Goal: Information Seeking & Learning: Learn about a topic

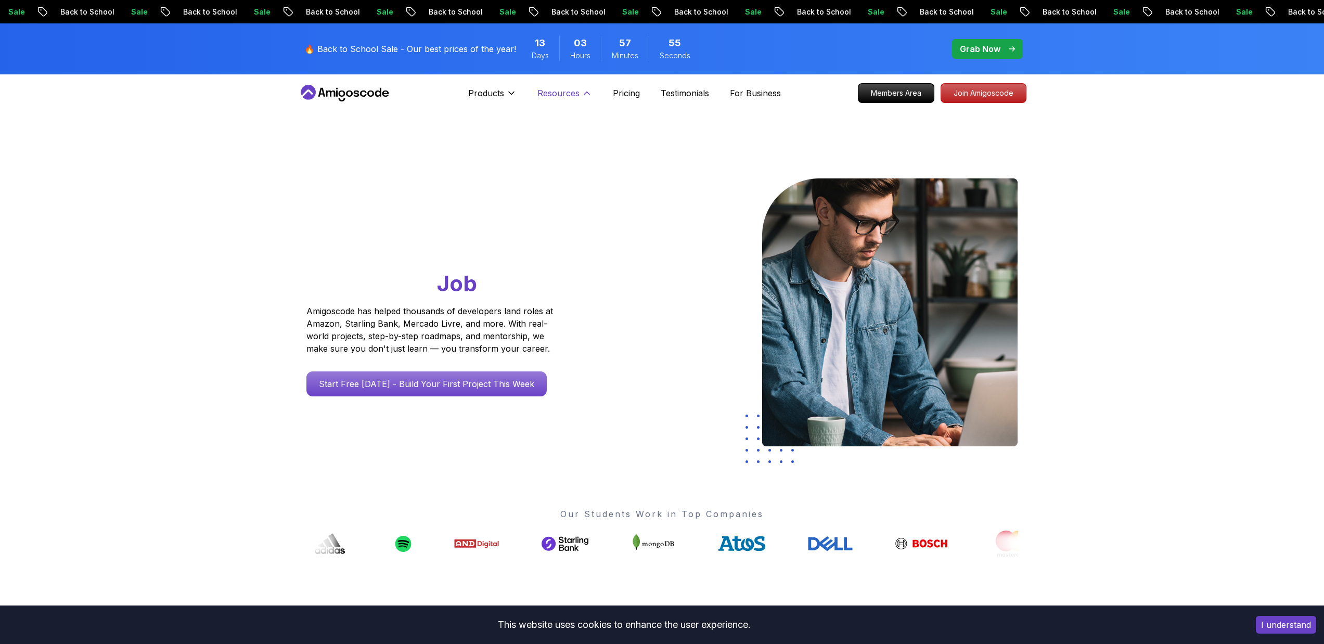
click at [575, 93] on p "Resources" at bounding box center [558, 93] width 42 height 12
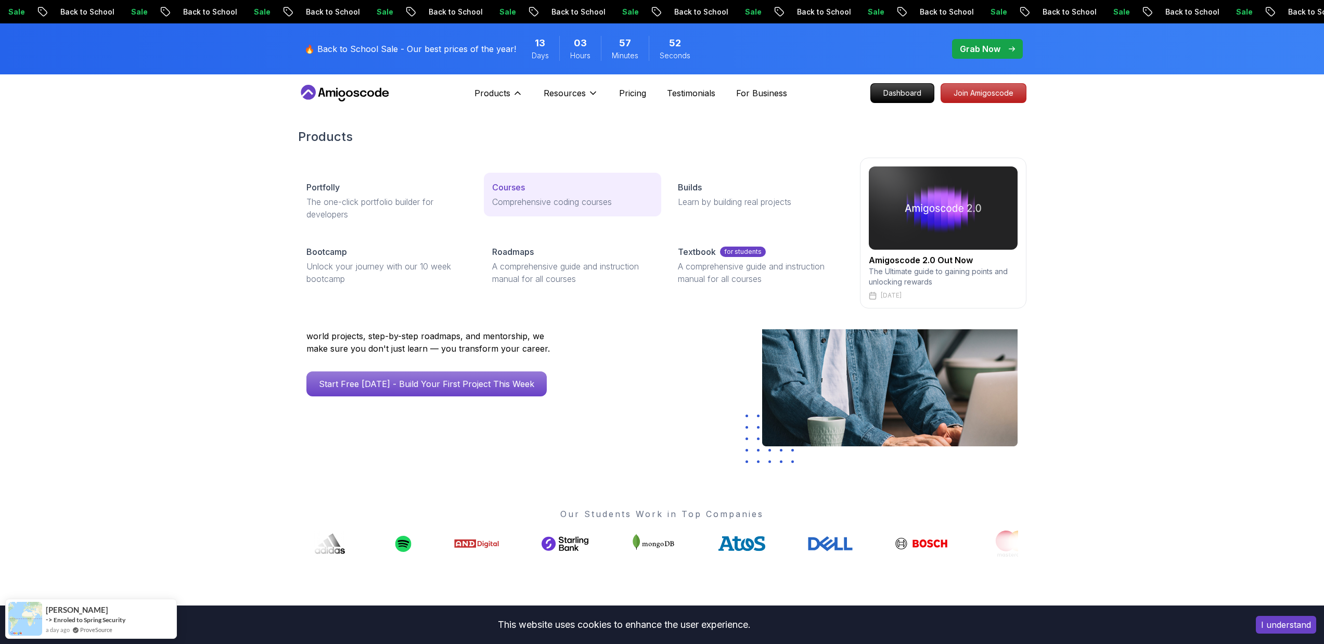
click at [507, 188] on p "Courses" at bounding box center [508, 187] width 33 height 12
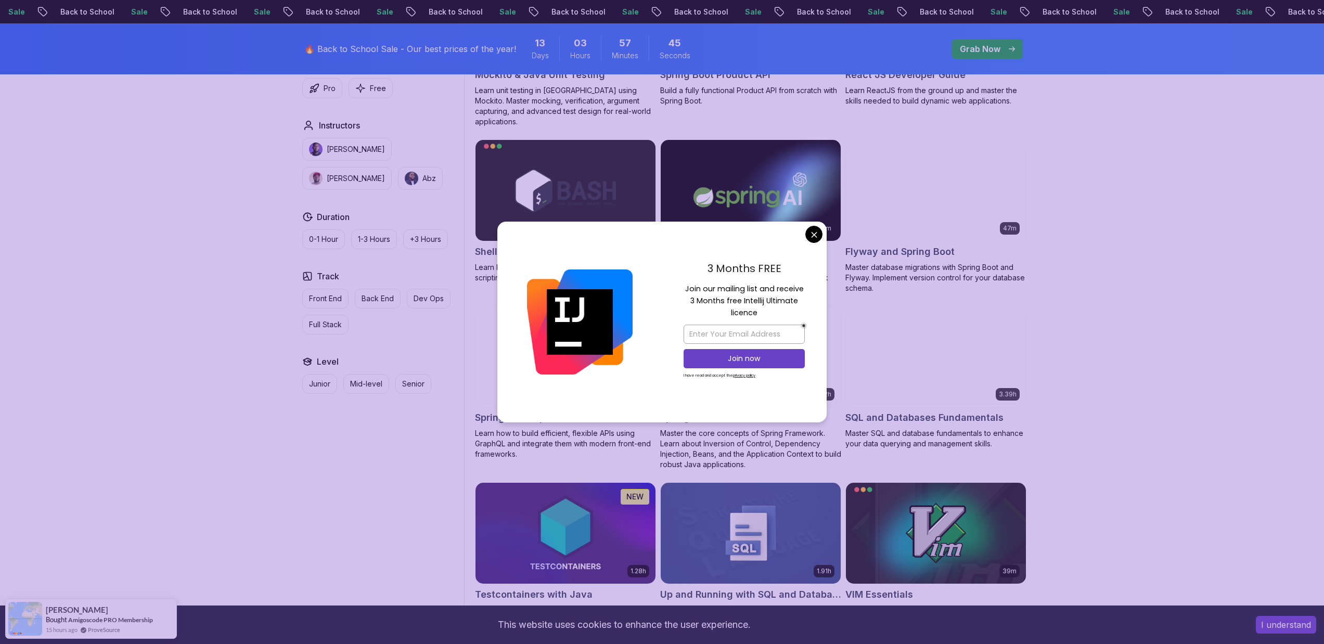
scroll to position [2417, 0]
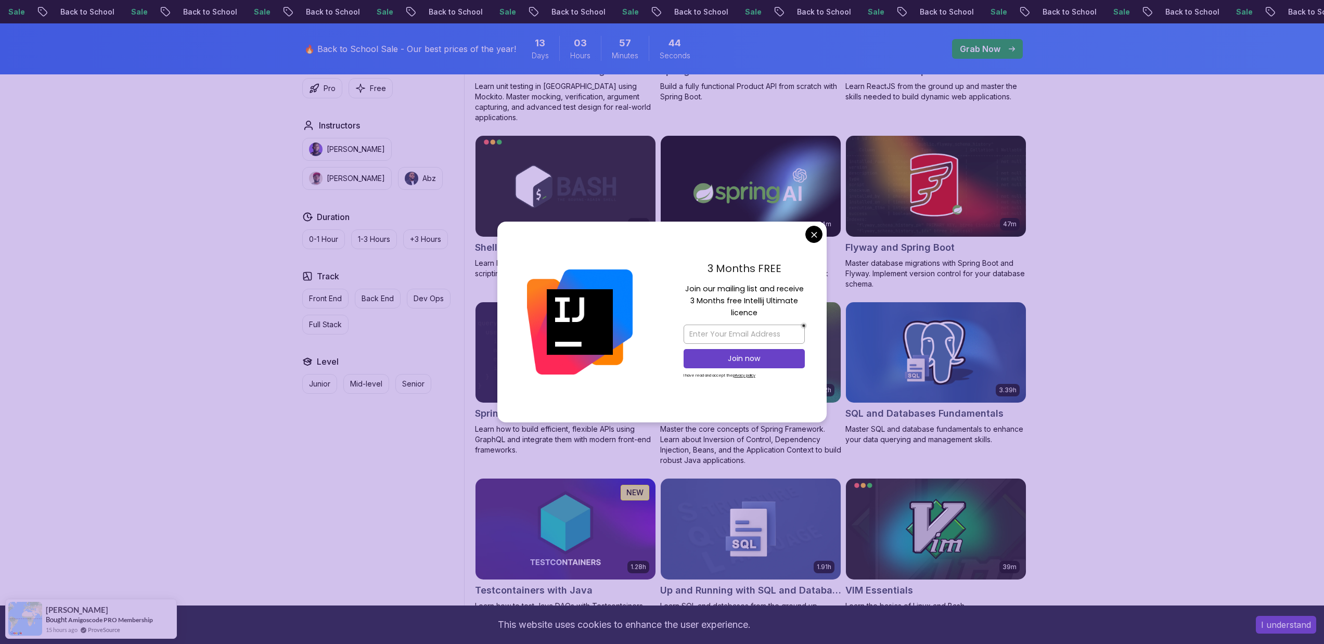
click at [813, 240] on body "Sale Back to School Sale Back to School Sale Back to School Sale Back to School…" at bounding box center [662, 212] width 1324 height 5259
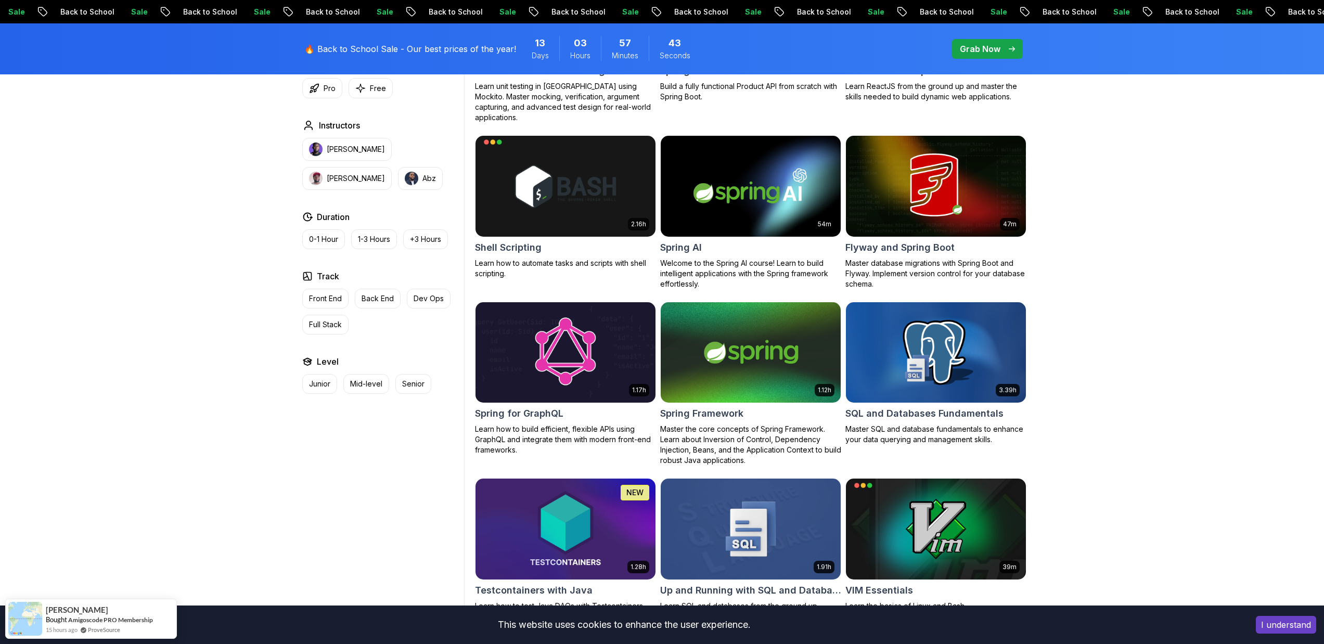
click at [598, 346] on img at bounding box center [565, 353] width 189 height 106
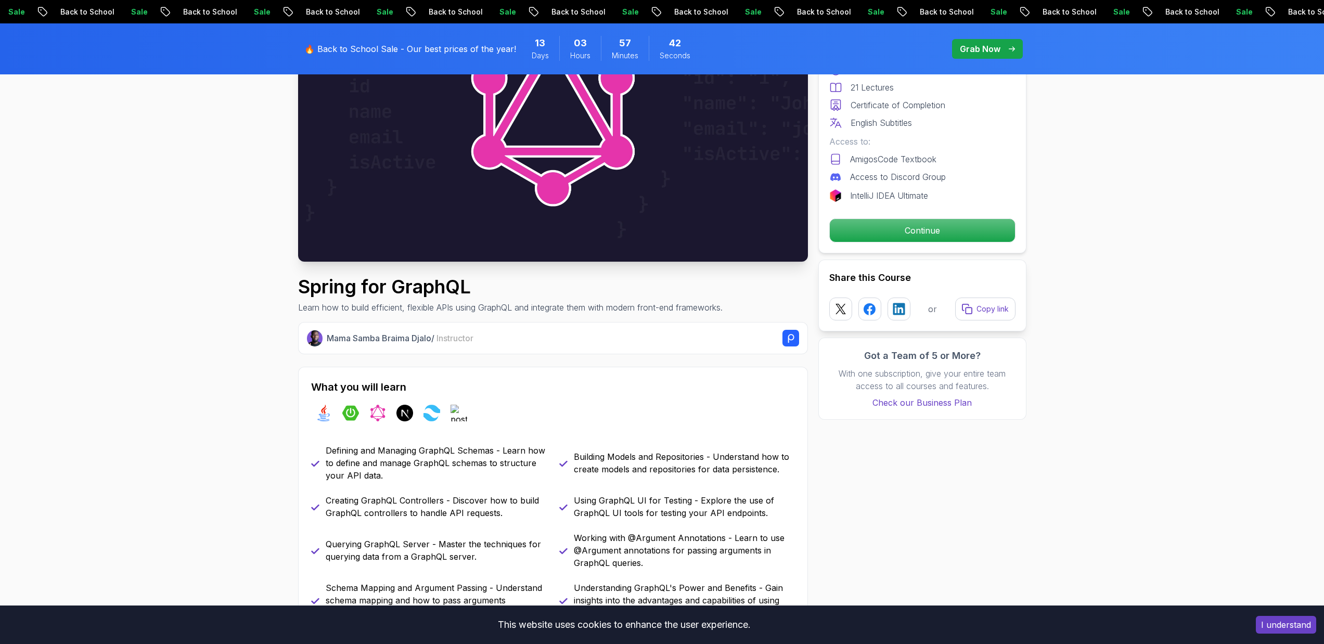
scroll to position [132, 0]
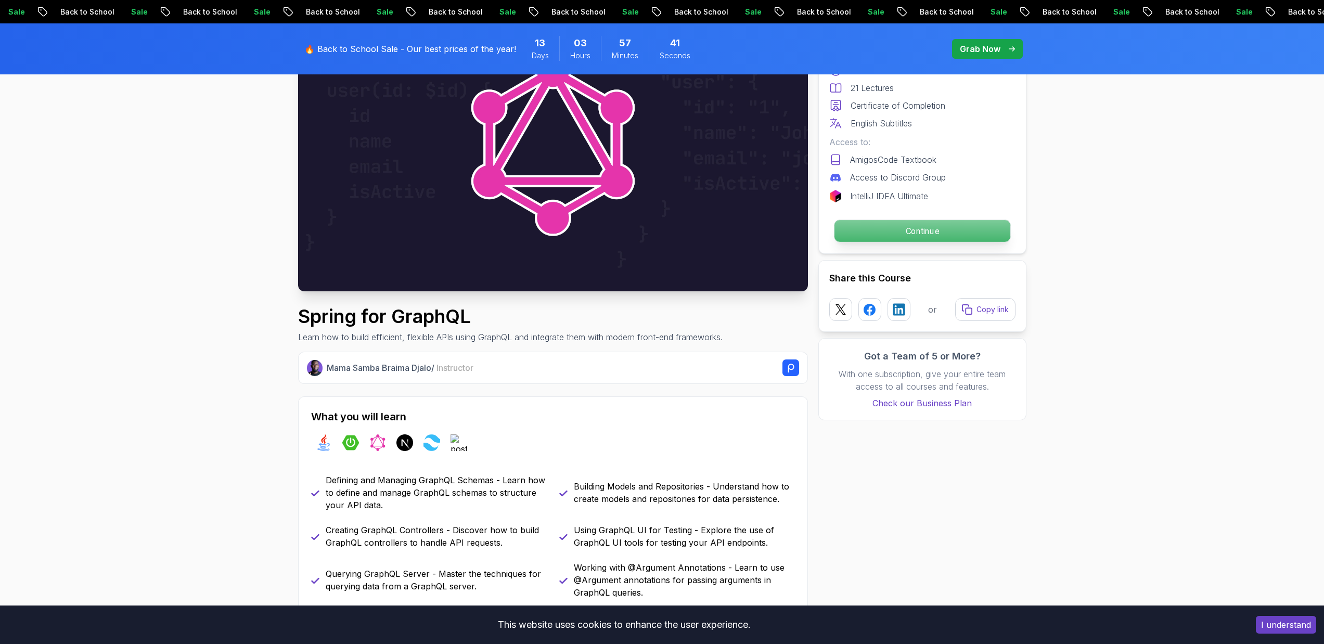
click at [897, 239] on p "Continue" at bounding box center [922, 231] width 176 height 22
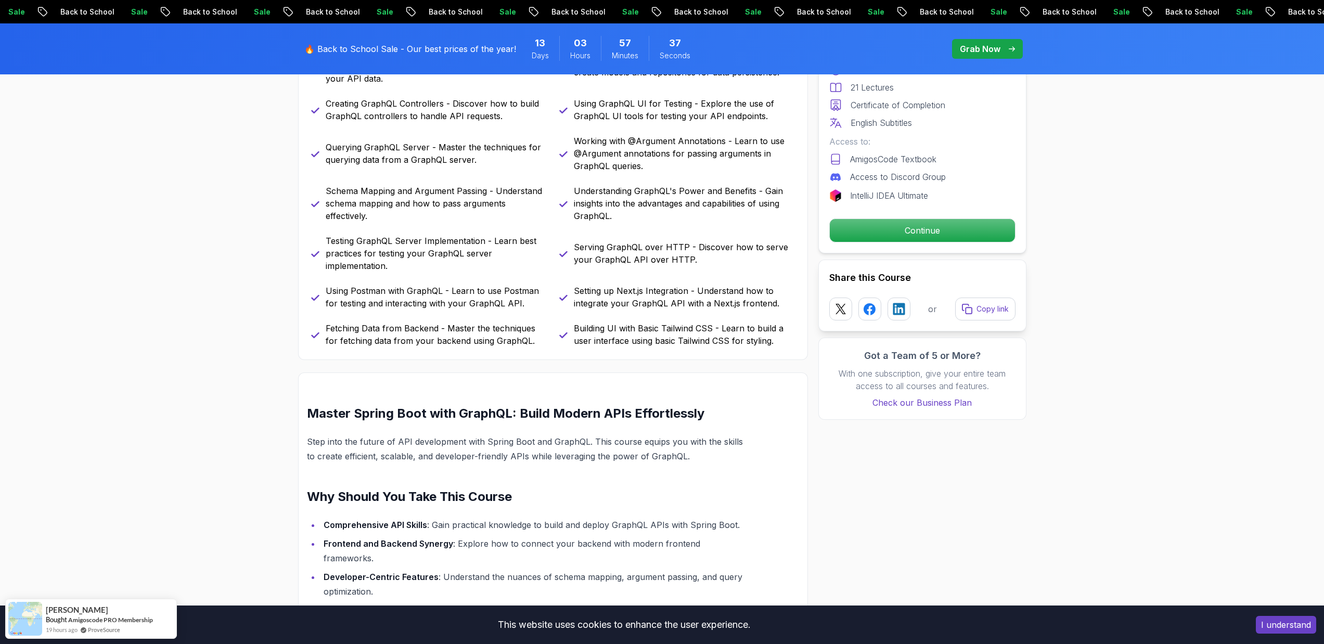
scroll to position [897, 0]
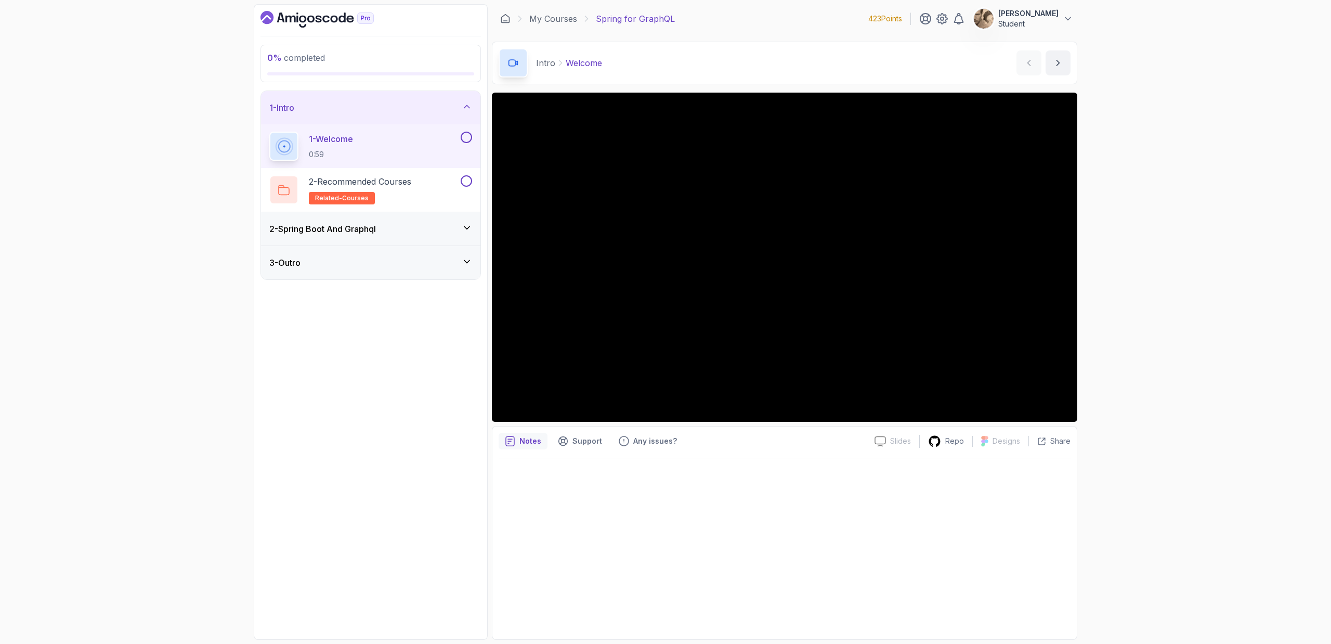
click at [413, 226] on div "2 - Spring Boot And Graphql" at bounding box center [370, 229] width 203 height 12
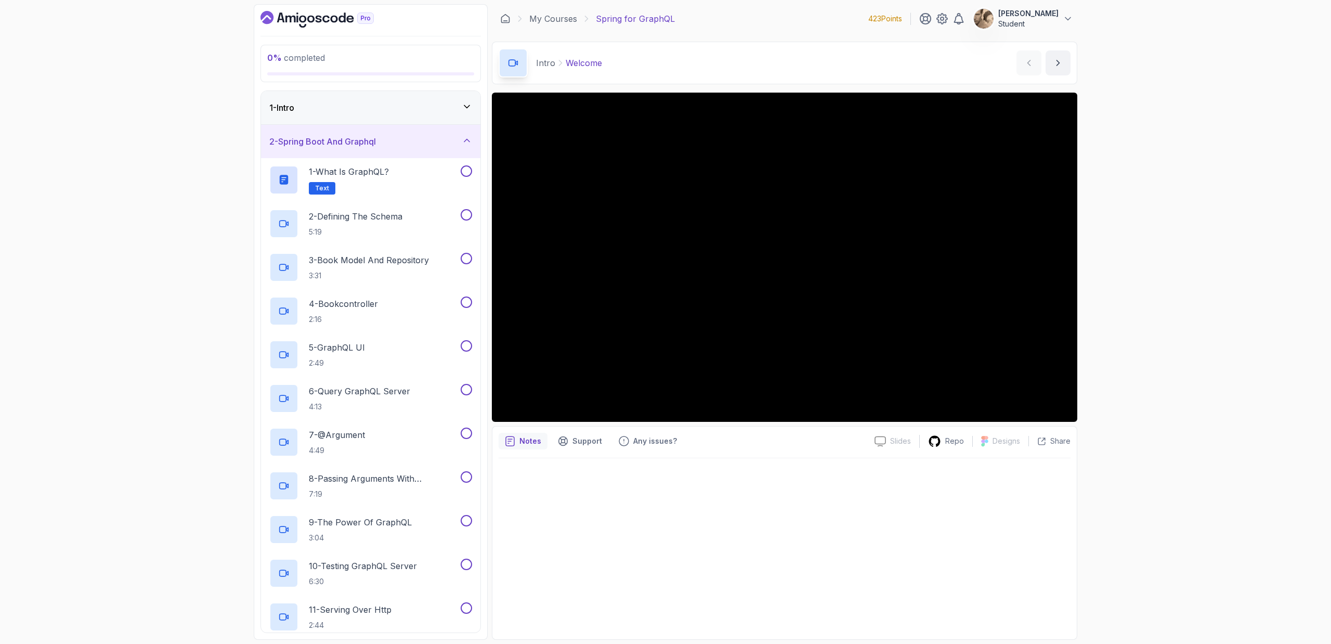
click at [385, 85] on div "0 % completed 1 - Intro 2 - Spring Boot And Graphql 1 - What is GraphQL? Text 2…" at bounding box center [371, 322] width 234 height 636
click at [383, 97] on div "1 - Intro" at bounding box center [370, 107] width 219 height 33
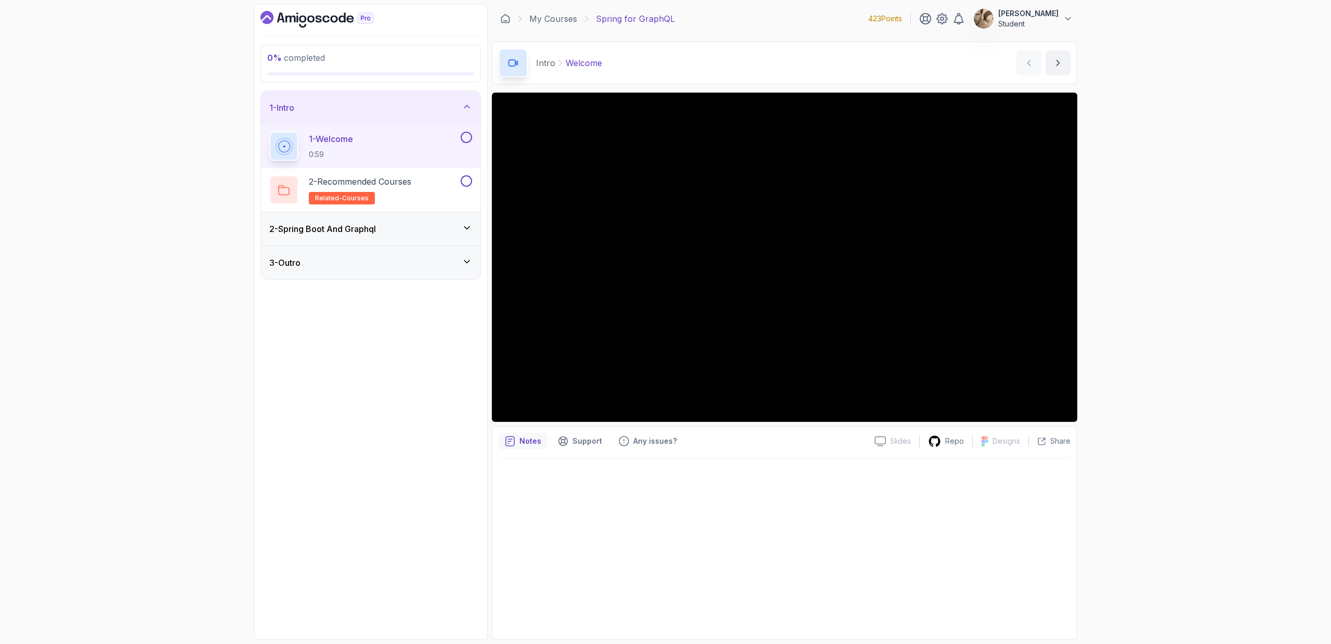
click at [433, 360] on div "0 % completed 1 - Intro 1 - Welcome 0:59 2 - Recommended Courses related-course…" at bounding box center [371, 322] width 234 height 636
click at [1116, 357] on div "0 % completed 1 - Intro 1 - Welcome 0:59 2 - Recommended Courses related-course…" at bounding box center [665, 322] width 1331 height 644
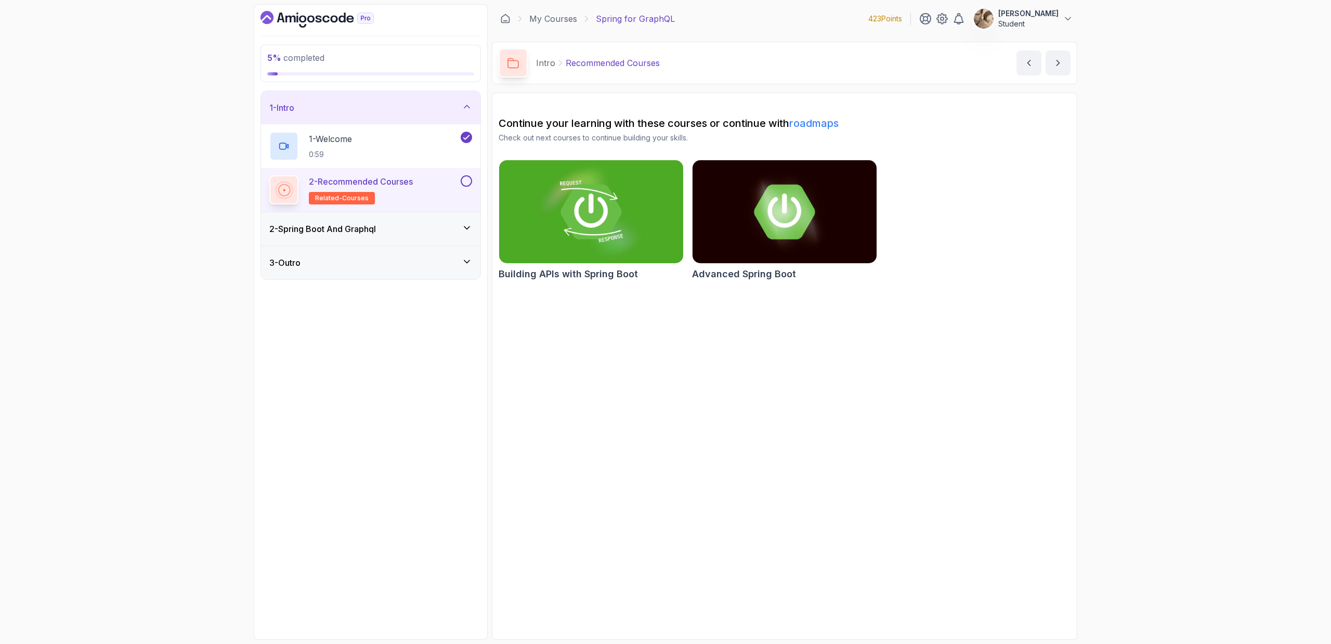
click at [414, 224] on div "2 - Spring Boot And Graphql" at bounding box center [370, 229] width 203 height 12
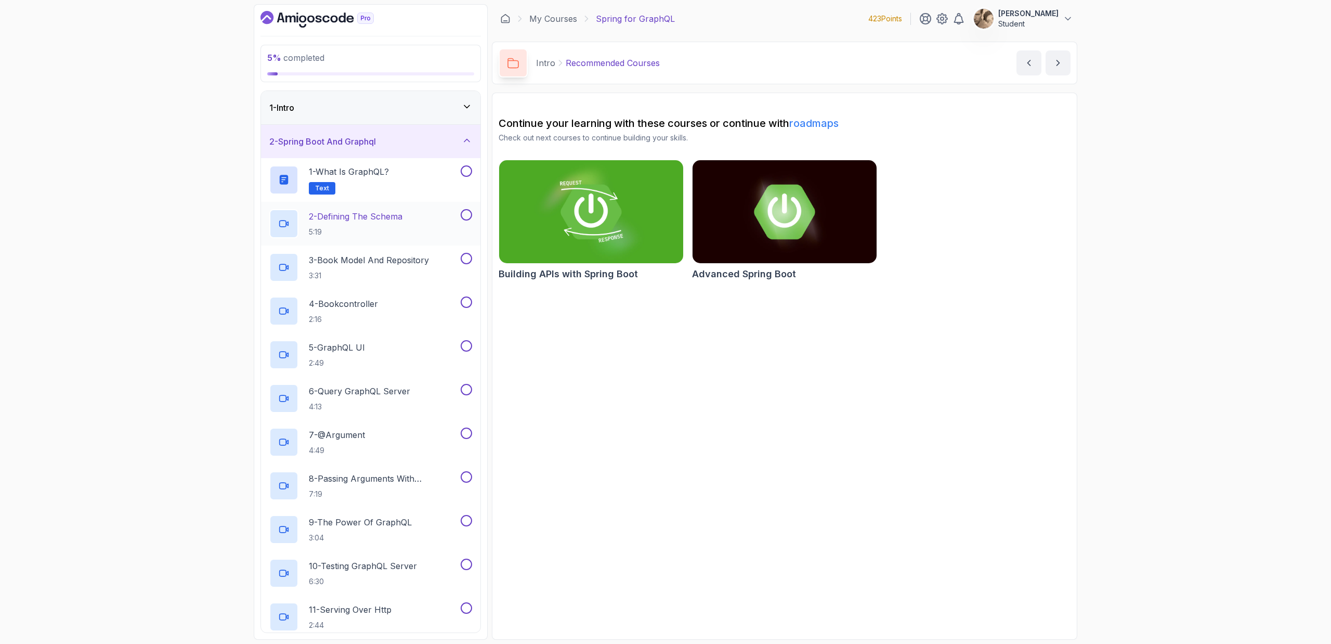
click at [388, 215] on p "2 - Defining The Schema" at bounding box center [356, 216] width 94 height 12
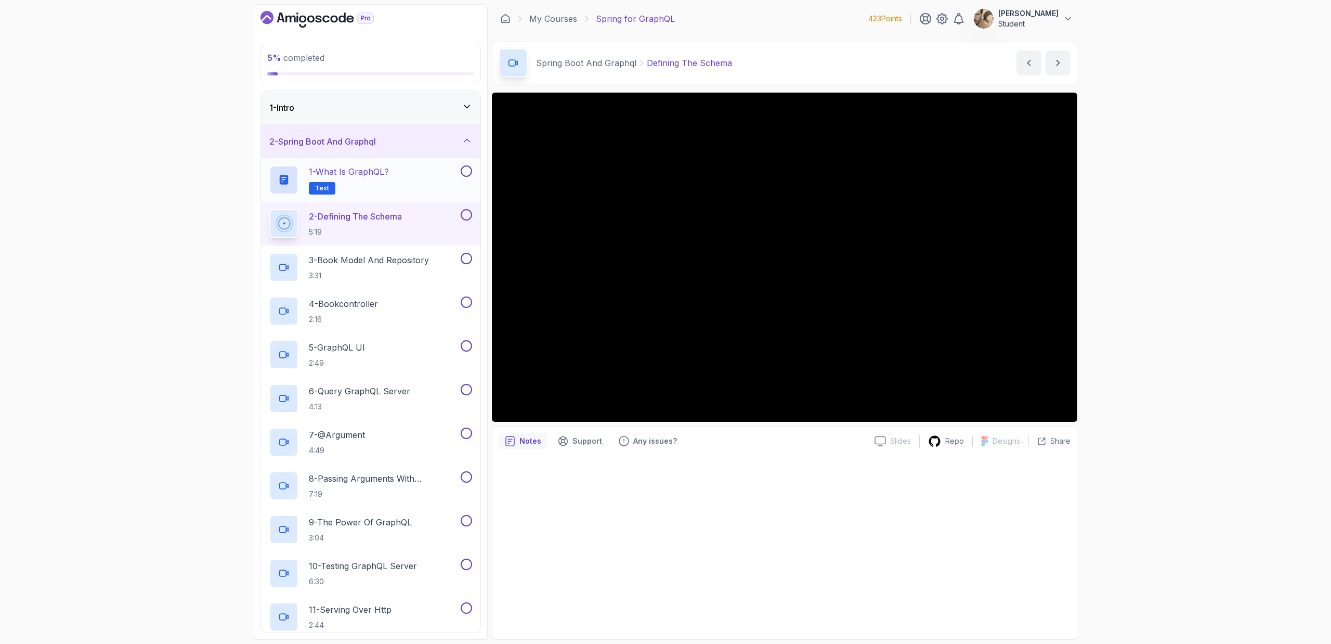
click at [446, 174] on div "1 - What is GraphQL? Text" at bounding box center [363, 179] width 189 height 29
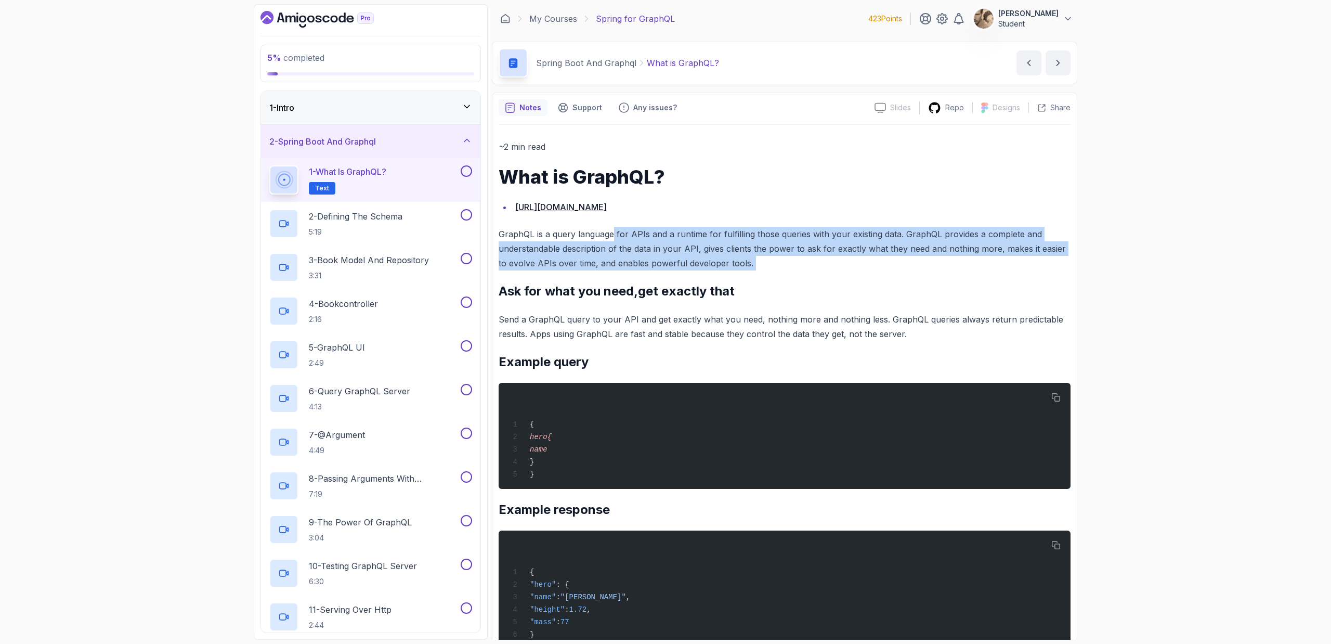
drag, startPoint x: 646, startPoint y: 249, endPoint x: 725, endPoint y: 271, distance: 82.7
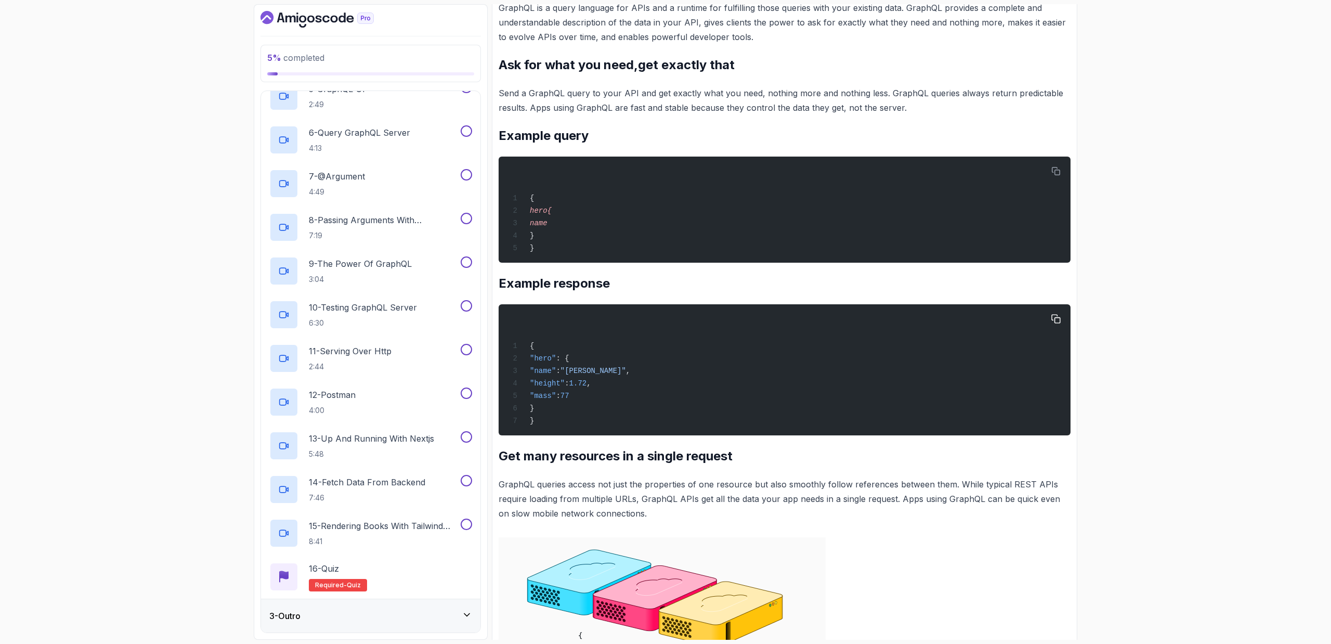
scroll to position [11, 0]
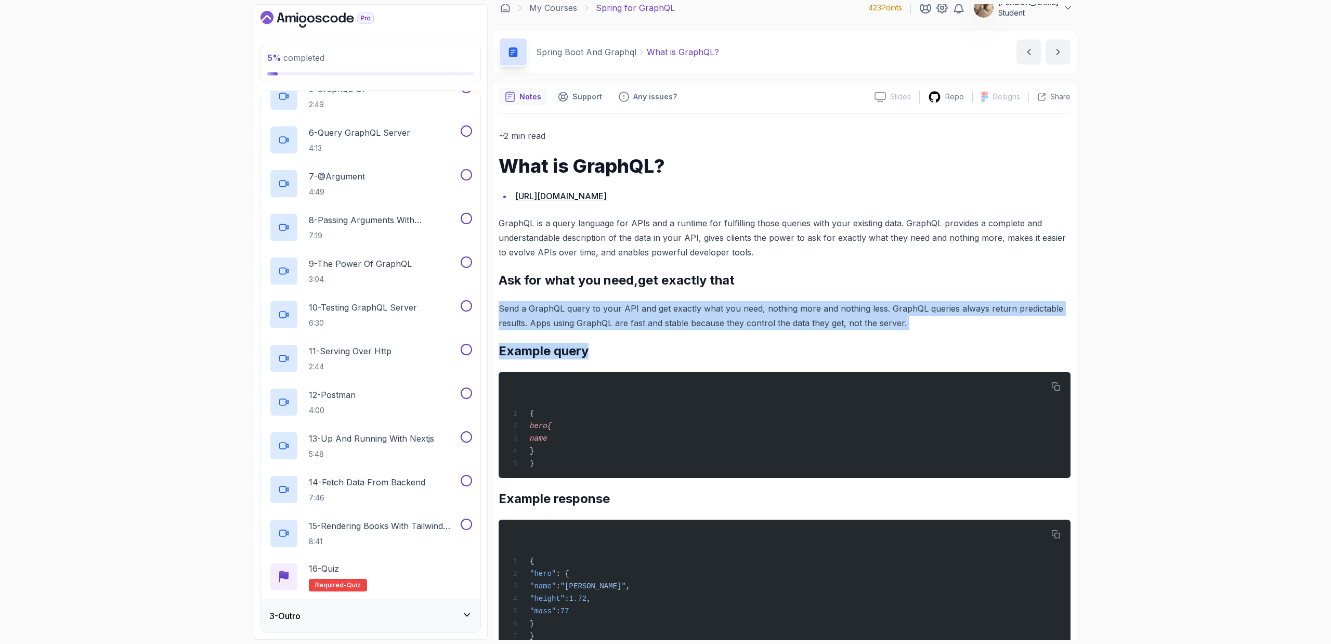
drag, startPoint x: 885, startPoint y: 340, endPoint x: 711, endPoint y: 293, distance: 179.4
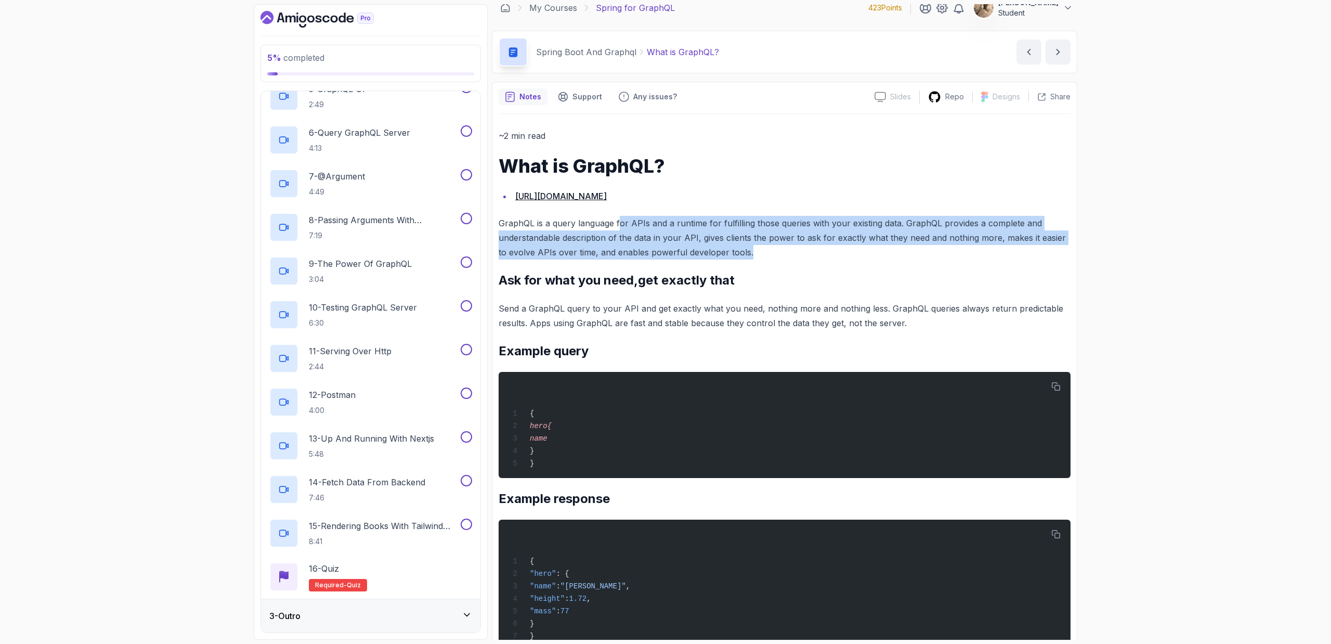
drag, startPoint x: 617, startPoint y: 229, endPoint x: 748, endPoint y: 253, distance: 133.1
click at [748, 253] on p "GraphQL is a query language for APIs and a runtime for fulfilling those queries…" at bounding box center [785, 238] width 572 height 44
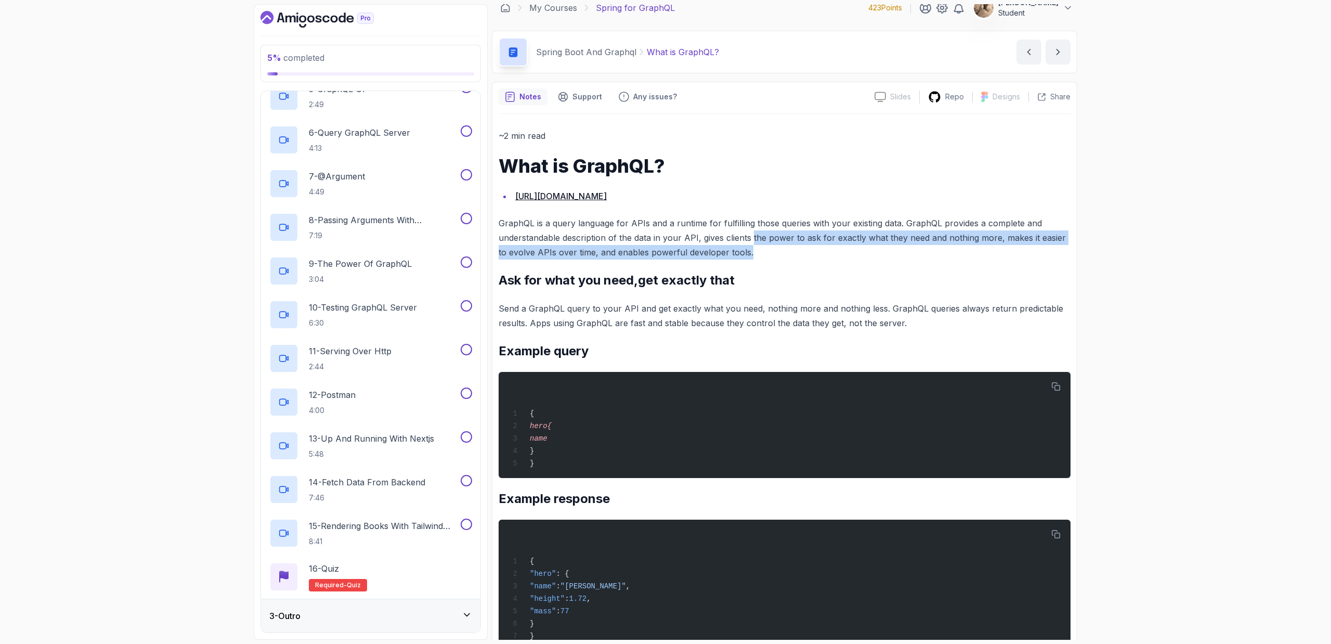
drag, startPoint x: 768, startPoint y: 257, endPoint x: 751, endPoint y: 237, distance: 26.6
click at [751, 237] on p "GraphQL is a query language for APIs and a runtime for fulfilling those queries…" at bounding box center [785, 238] width 572 height 44
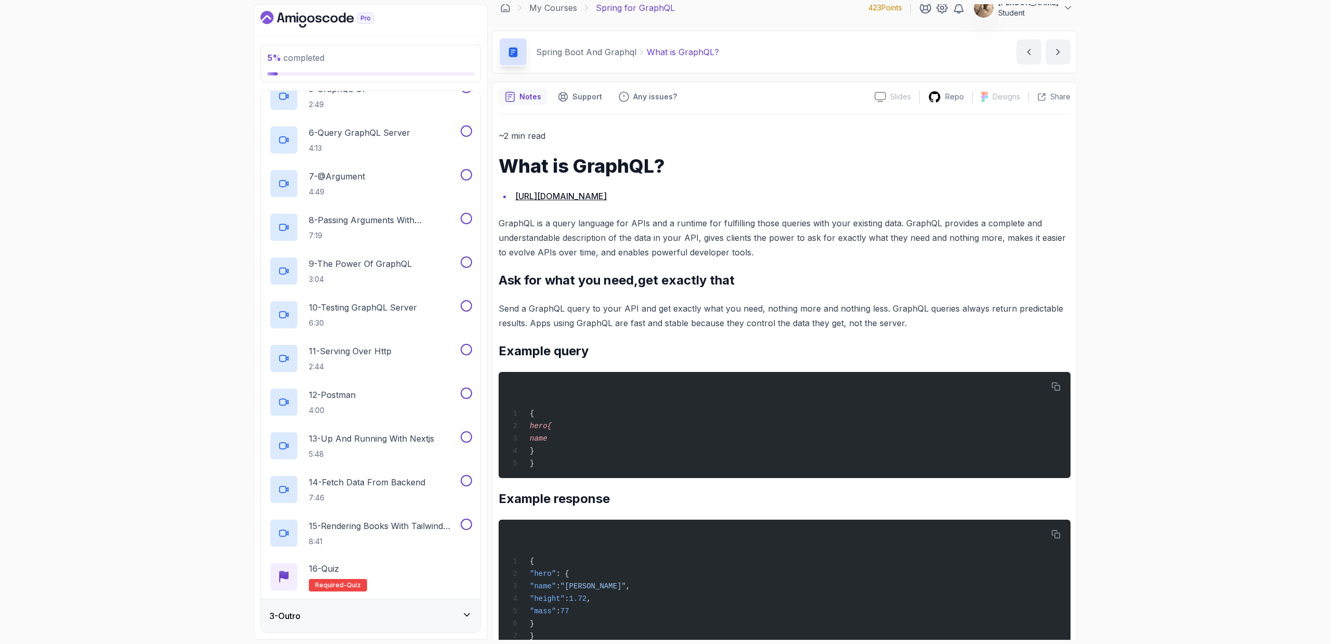
click at [551, 225] on p "GraphQL is a query language for APIs and a runtime for fulfilling those queries…" at bounding box center [785, 238] width 572 height 44
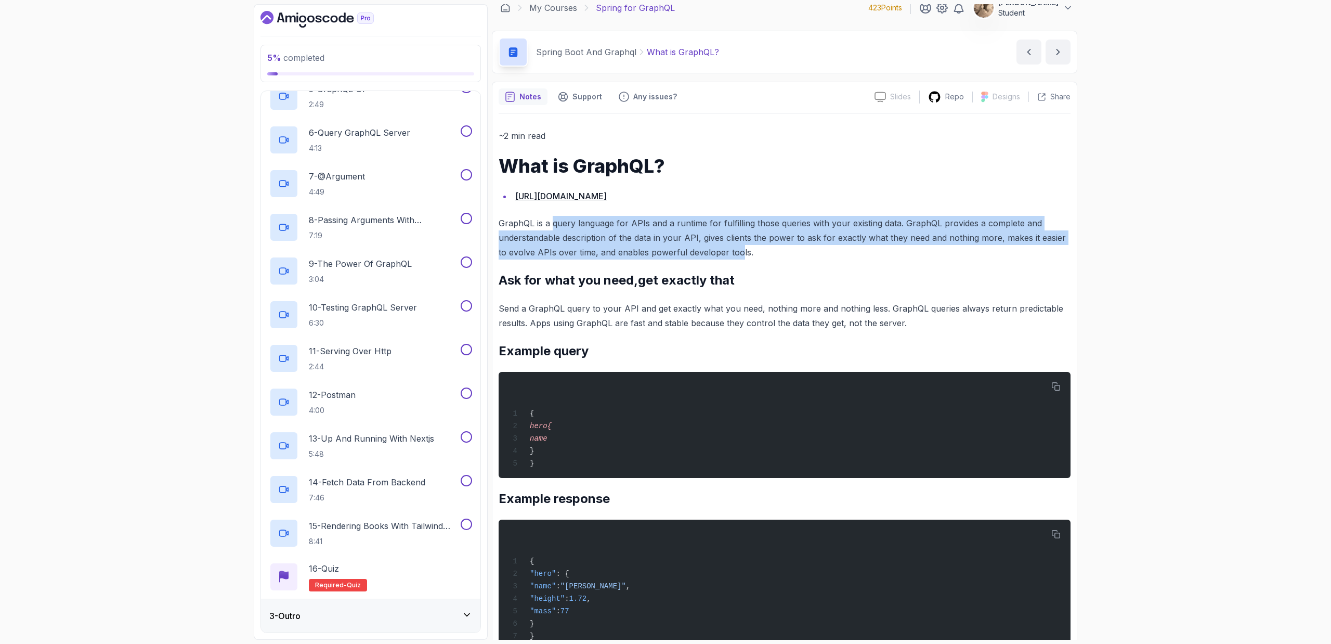
drag, startPoint x: 552, startPoint y: 224, endPoint x: 728, endPoint y: 253, distance: 178.7
click at [728, 253] on p "GraphQL is a query language for APIs and a runtime for fulfilling those queries…" at bounding box center [785, 238] width 572 height 44
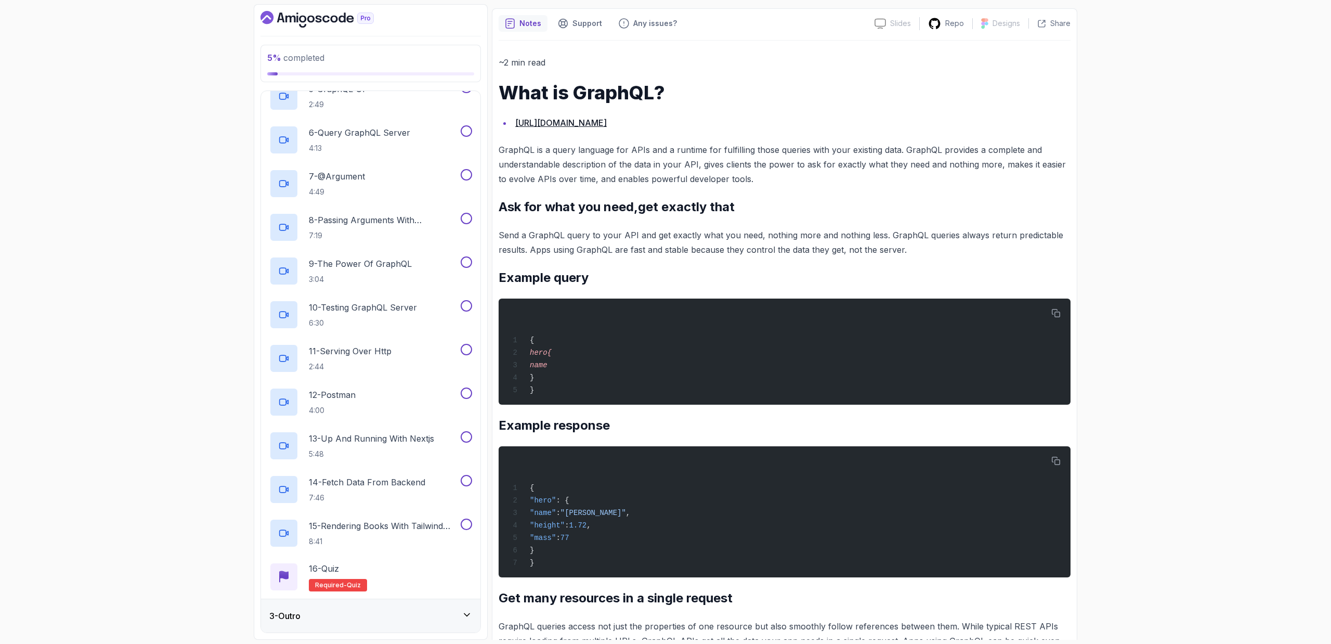
scroll to position [94, 0]
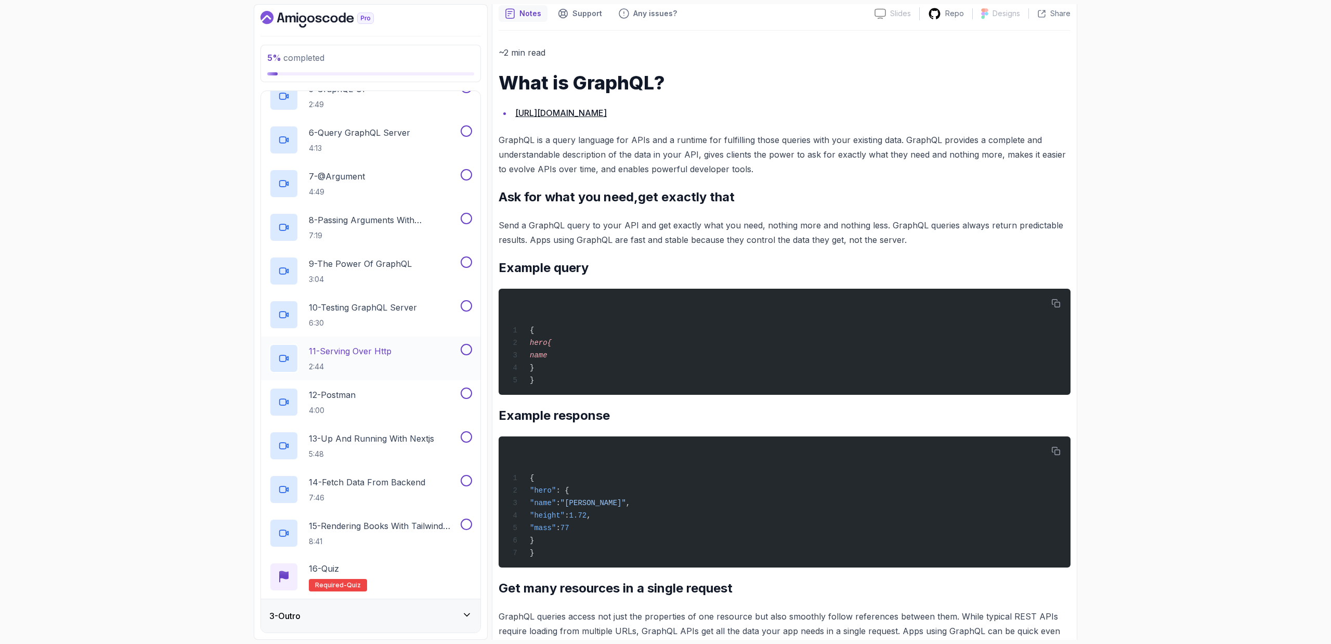
click at [391, 616] on div "3 - Outro" at bounding box center [370, 616] width 203 height 12
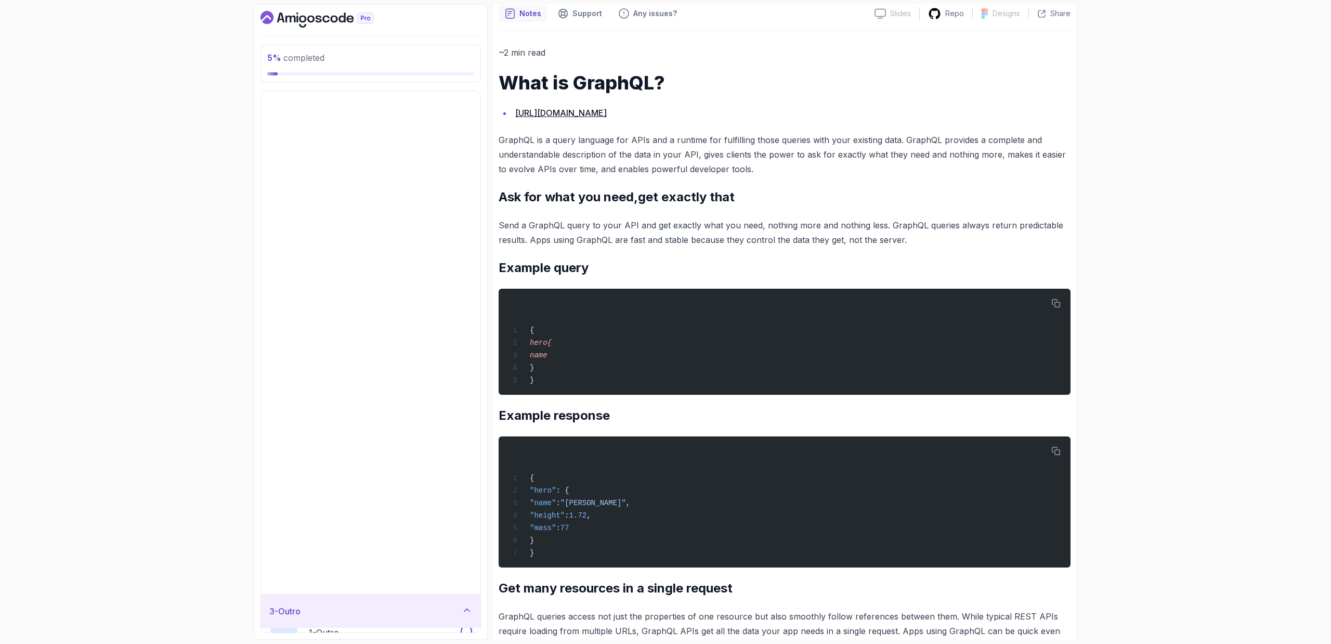
scroll to position [0, 0]
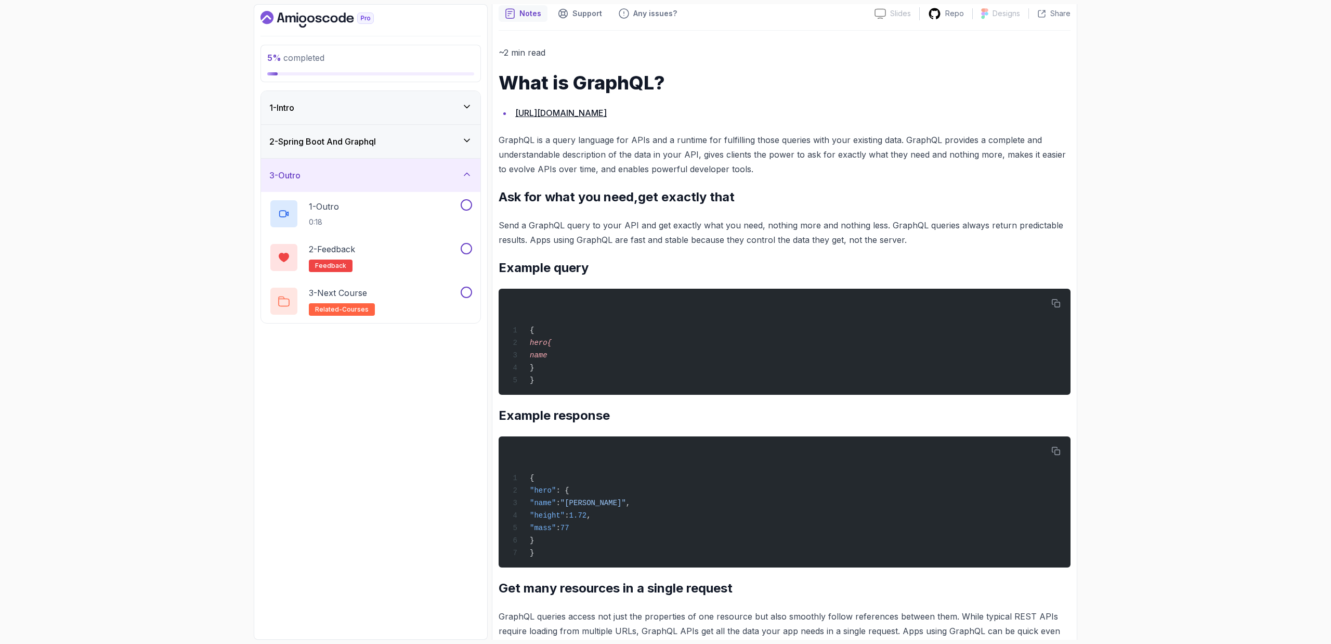
click at [374, 151] on div "2 - Spring Boot And Graphql" at bounding box center [370, 141] width 219 height 33
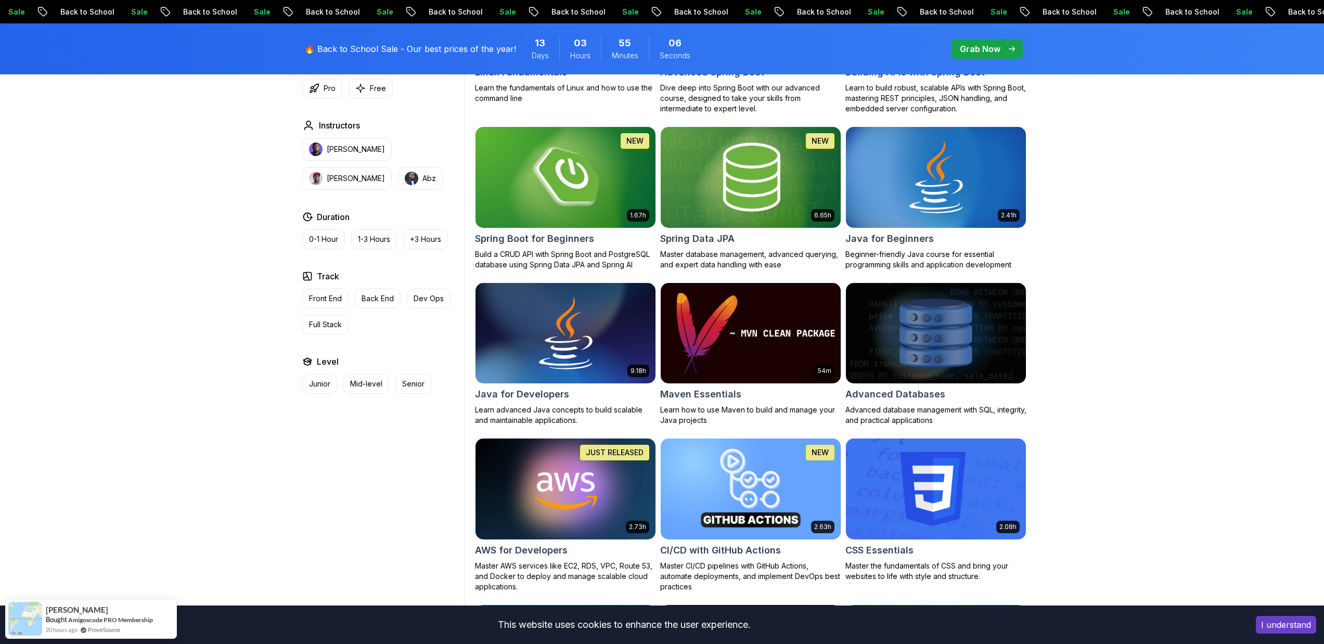
scroll to position [656, 0]
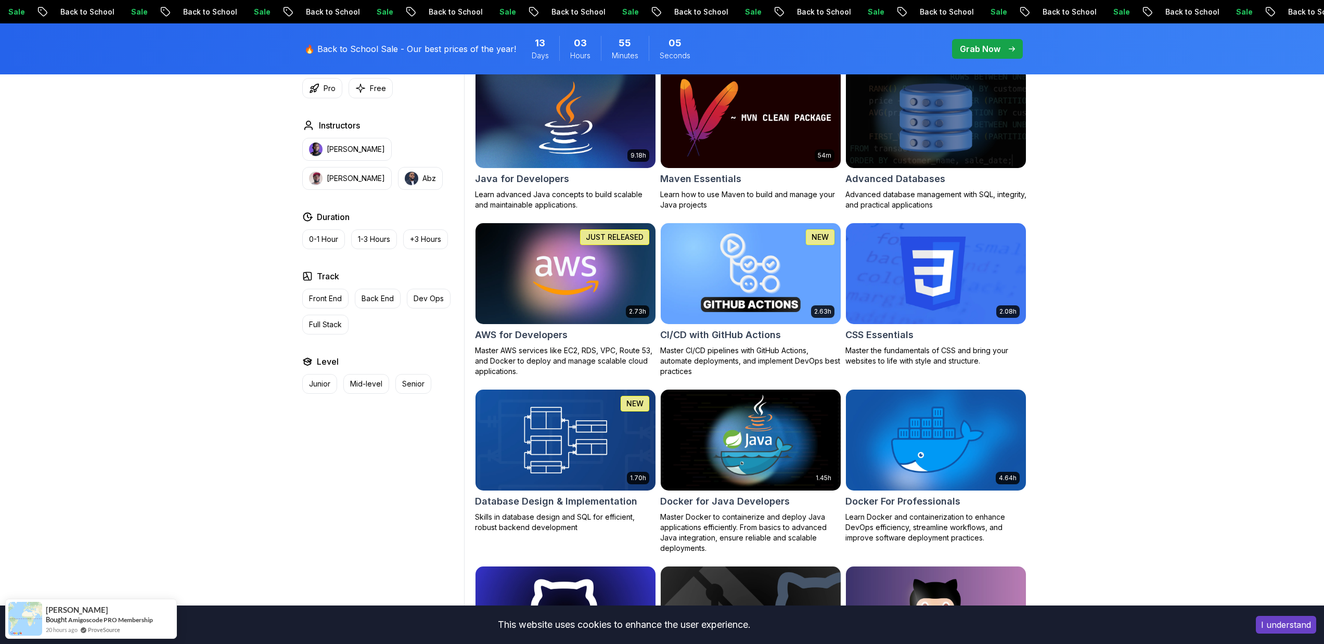
click at [607, 280] on img at bounding box center [565, 274] width 189 height 106
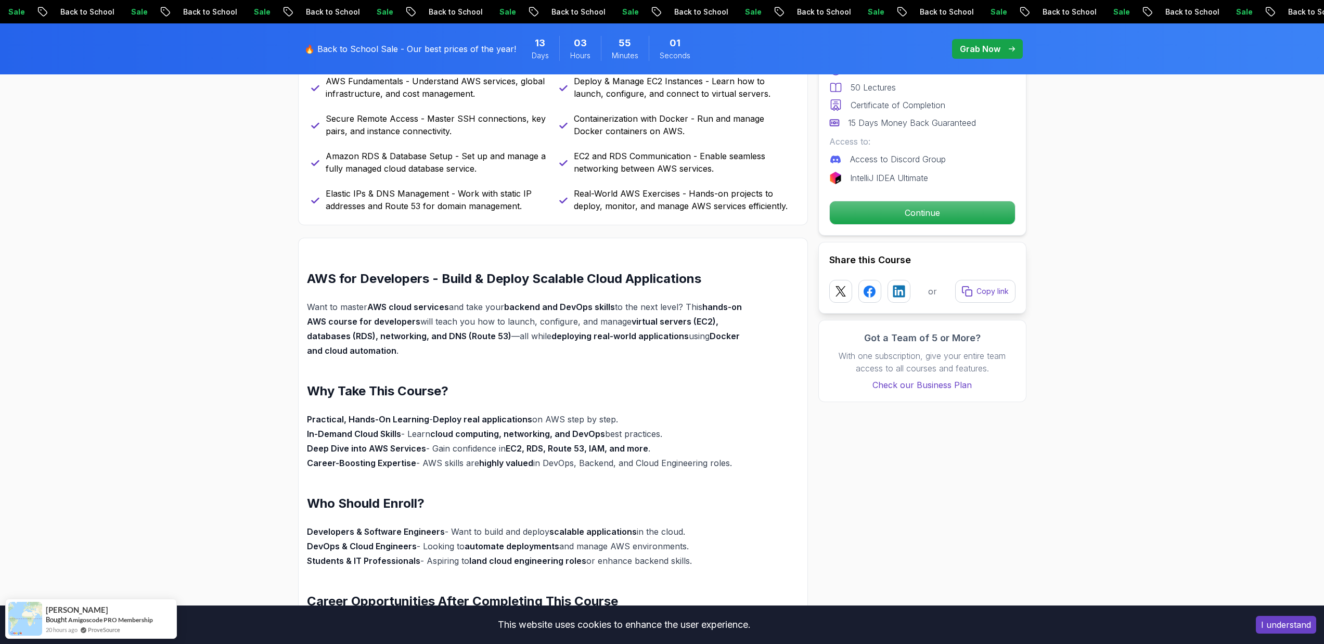
scroll to position [850, 0]
